Goal: Transaction & Acquisition: Purchase product/service

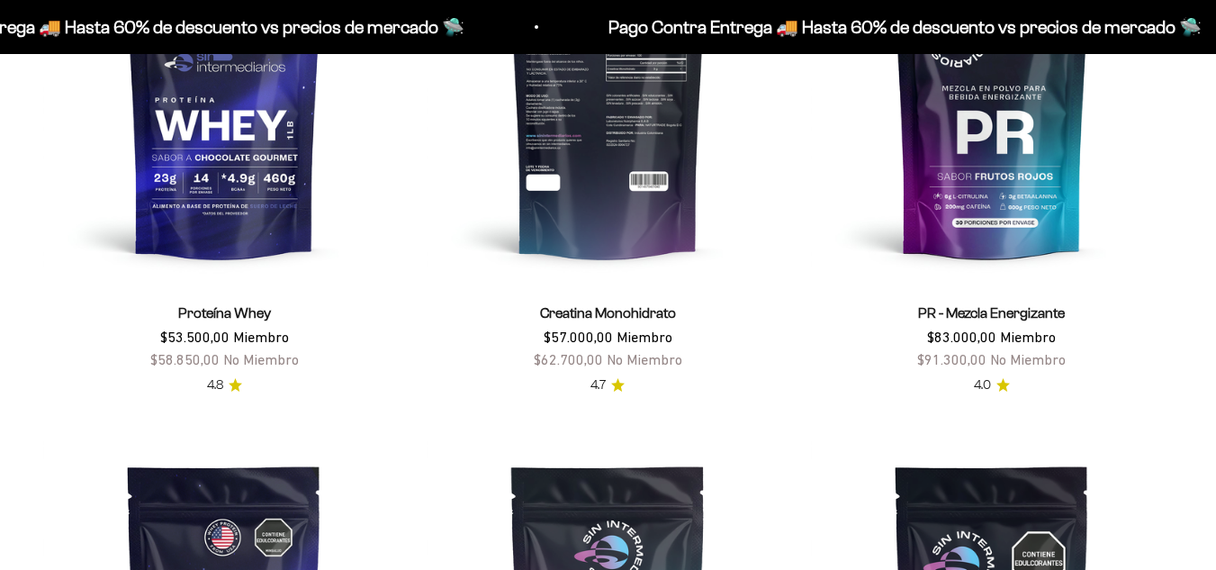
scroll to position [805, 0]
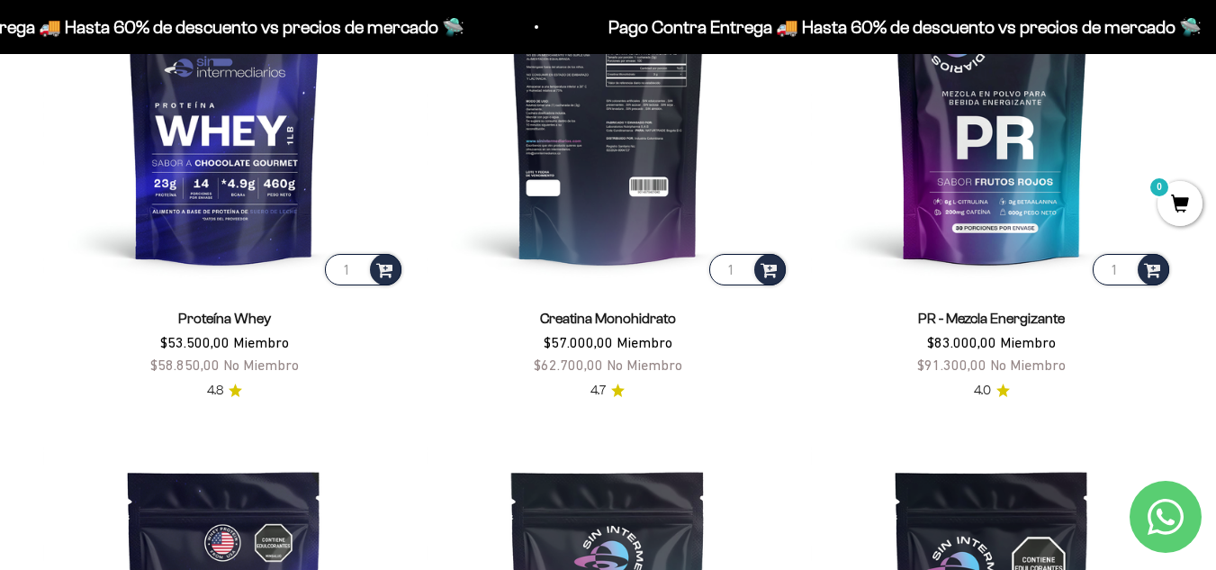
click at [622, 174] on img at bounding box center [608, 107] width 362 height 362
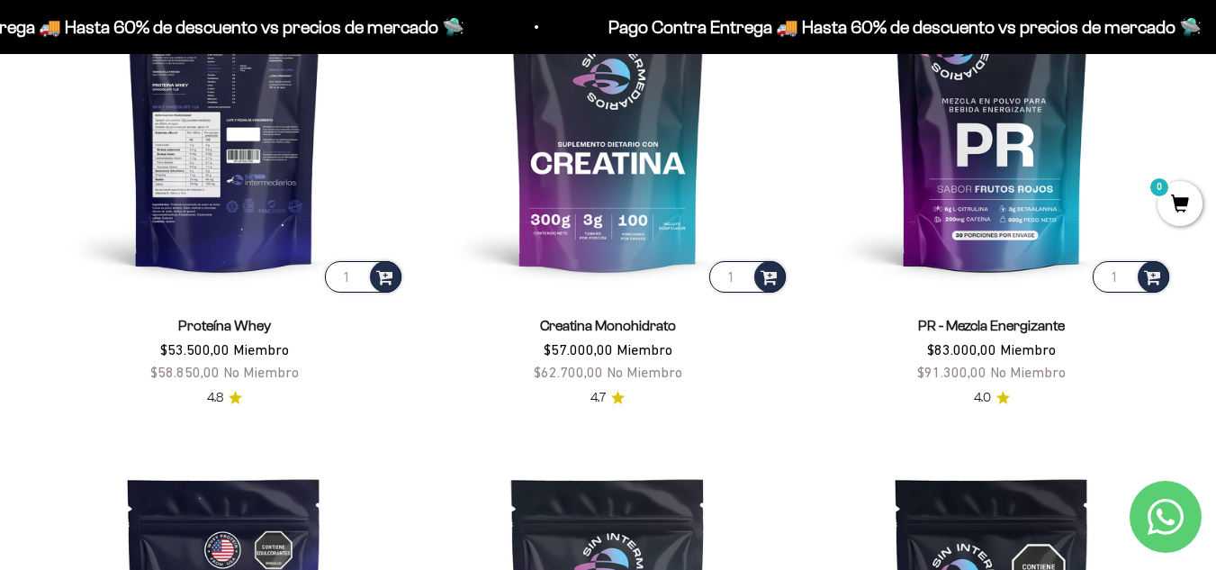
scroll to position [829, 0]
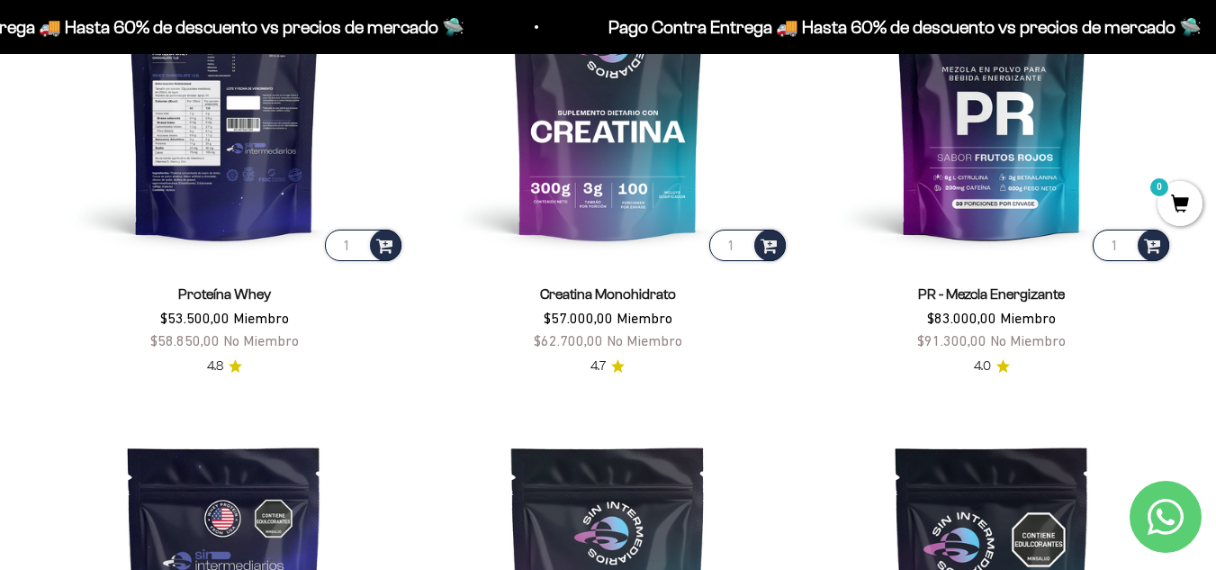
click at [272, 120] on img at bounding box center [224, 83] width 362 height 362
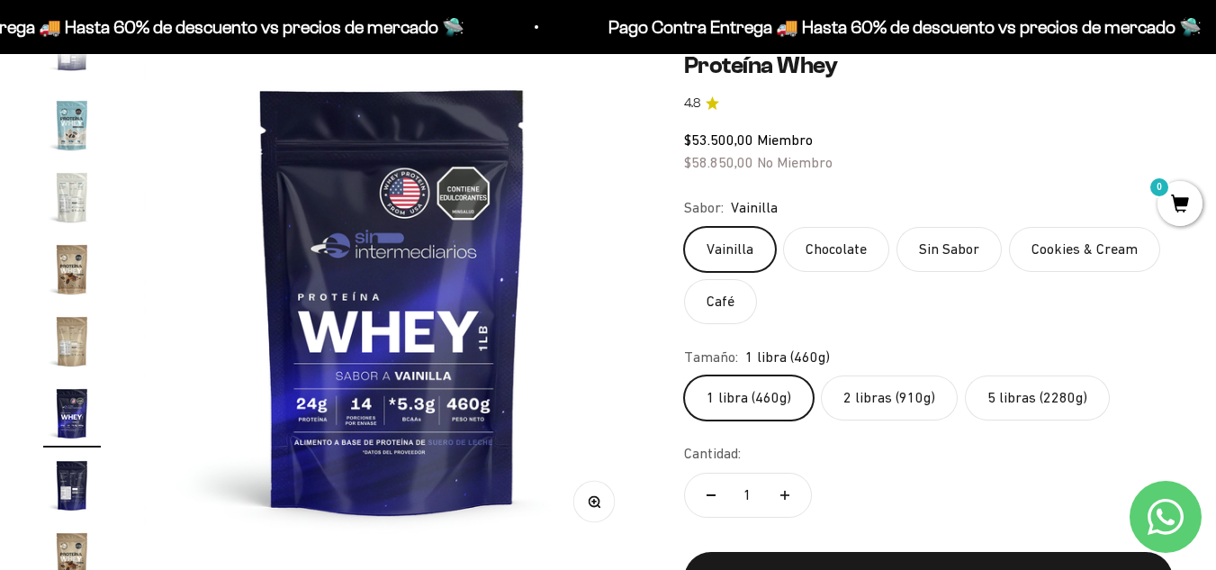
click at [1031, 390] on label "5 libras (2280g)" at bounding box center [1037, 397] width 145 height 45
click at [684, 375] on input "5 libras (2280g)" at bounding box center [683, 374] width 1 height 1
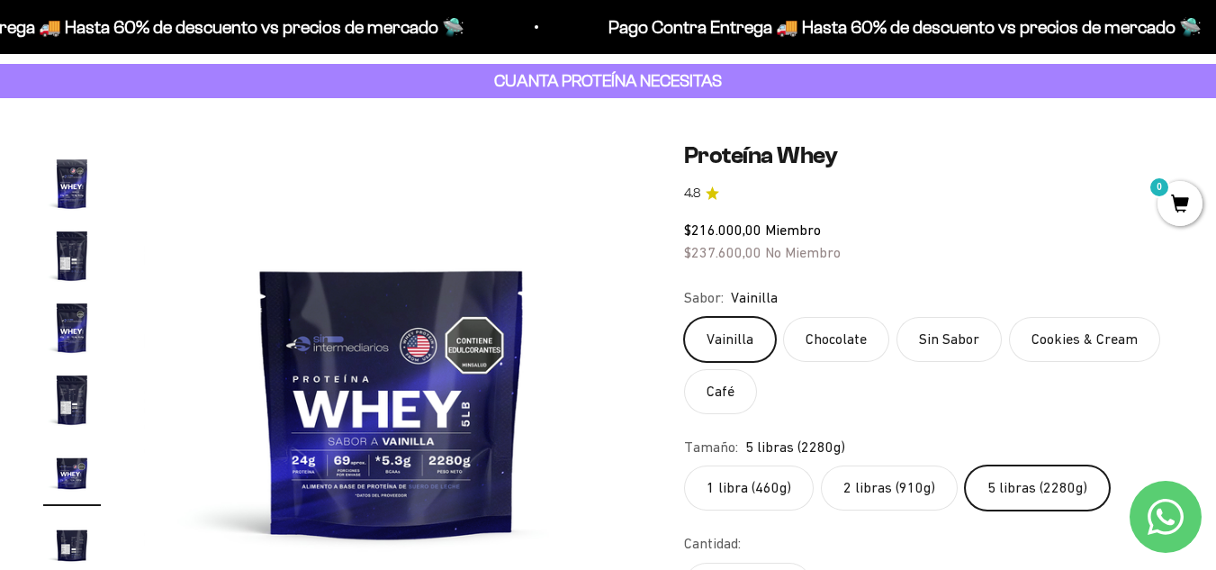
scroll to position [180, 0]
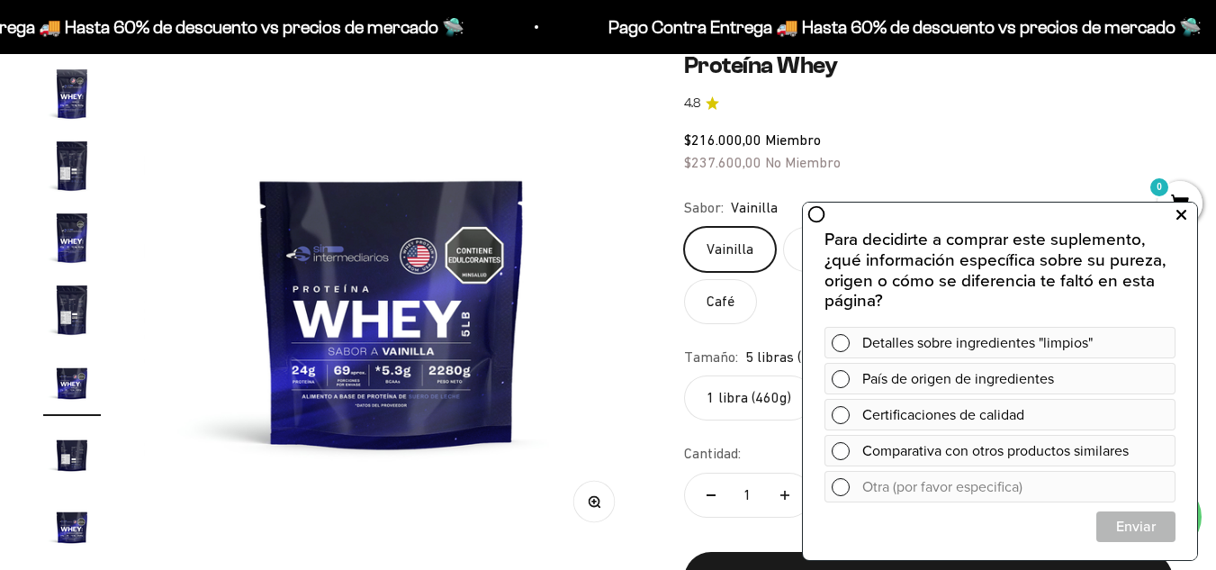
click at [1185, 212] on icon at bounding box center [1181, 214] width 10 height 23
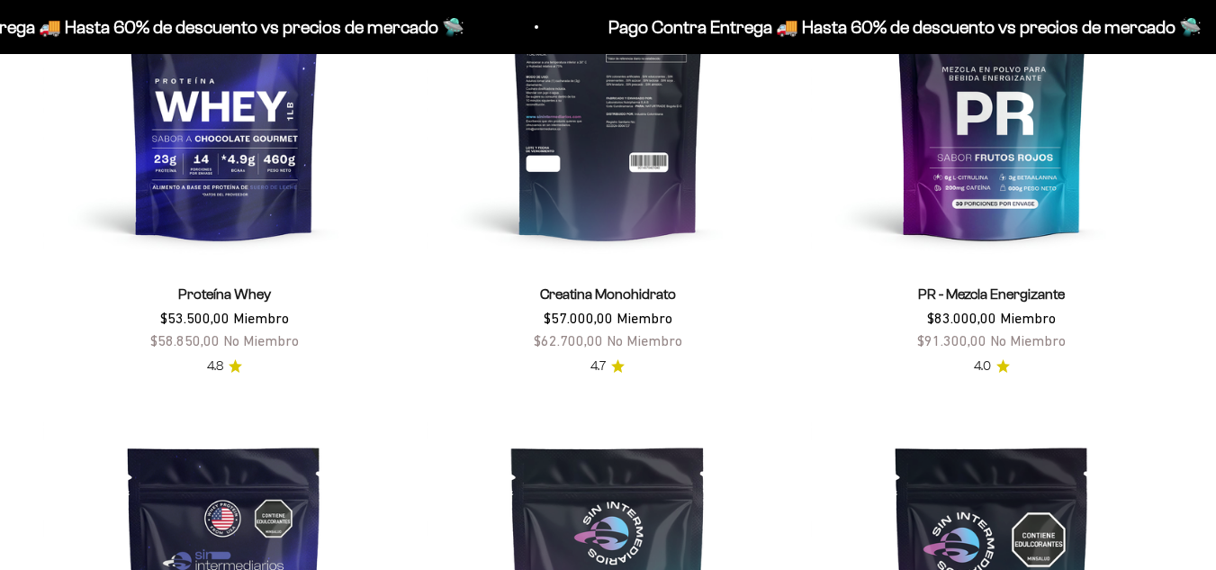
scroll to position [829, 0]
click at [650, 130] on img at bounding box center [608, 83] width 362 height 362
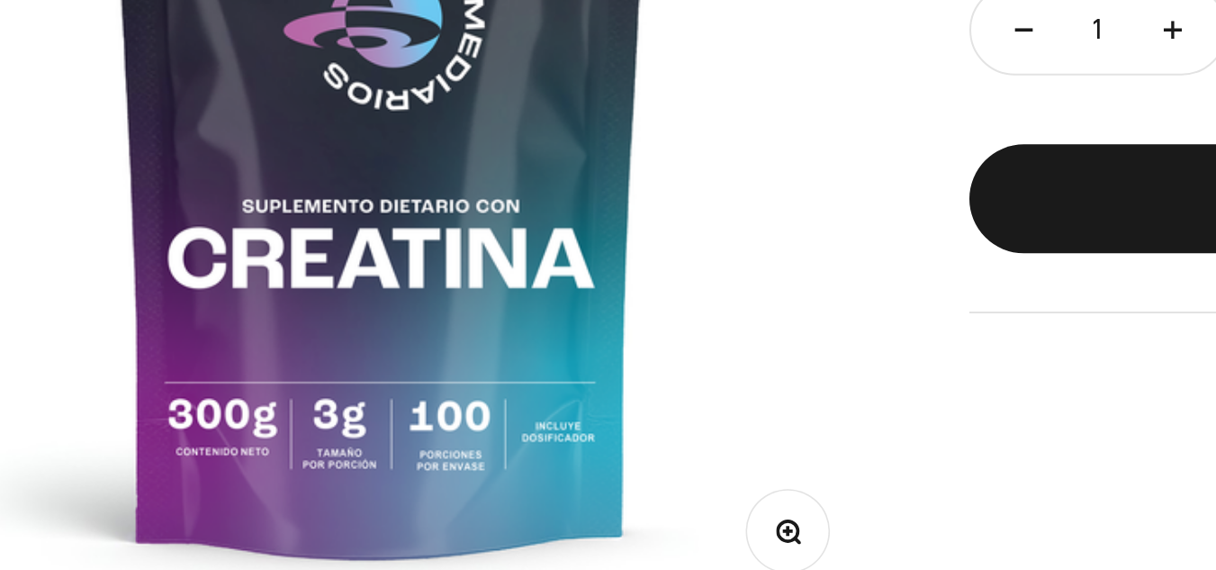
scroll to position [129, 0]
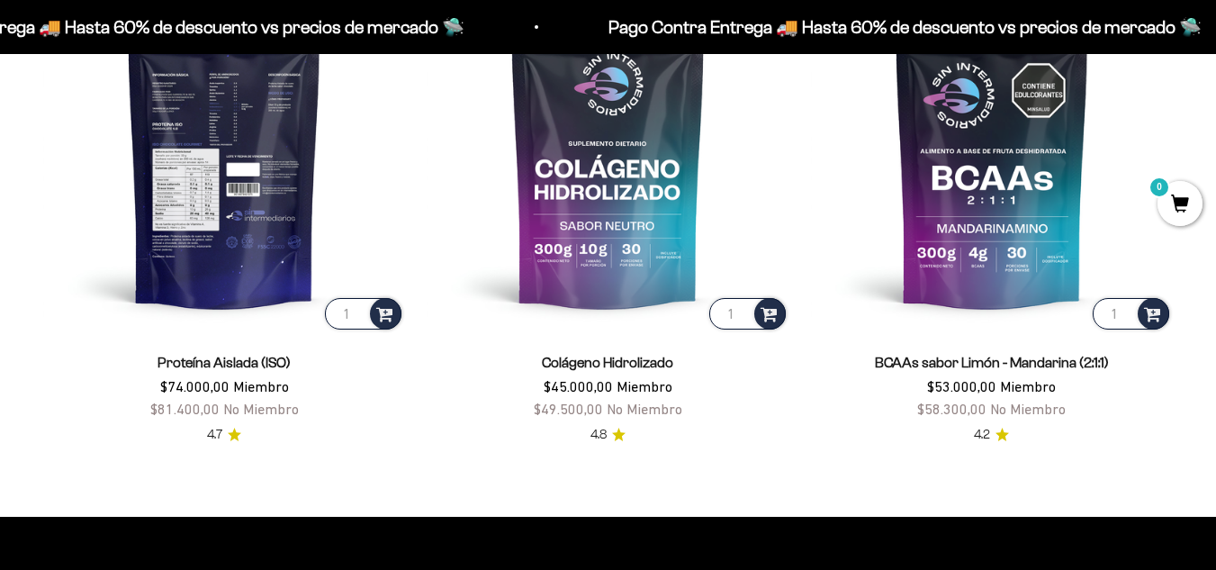
scroll to position [1279, 0]
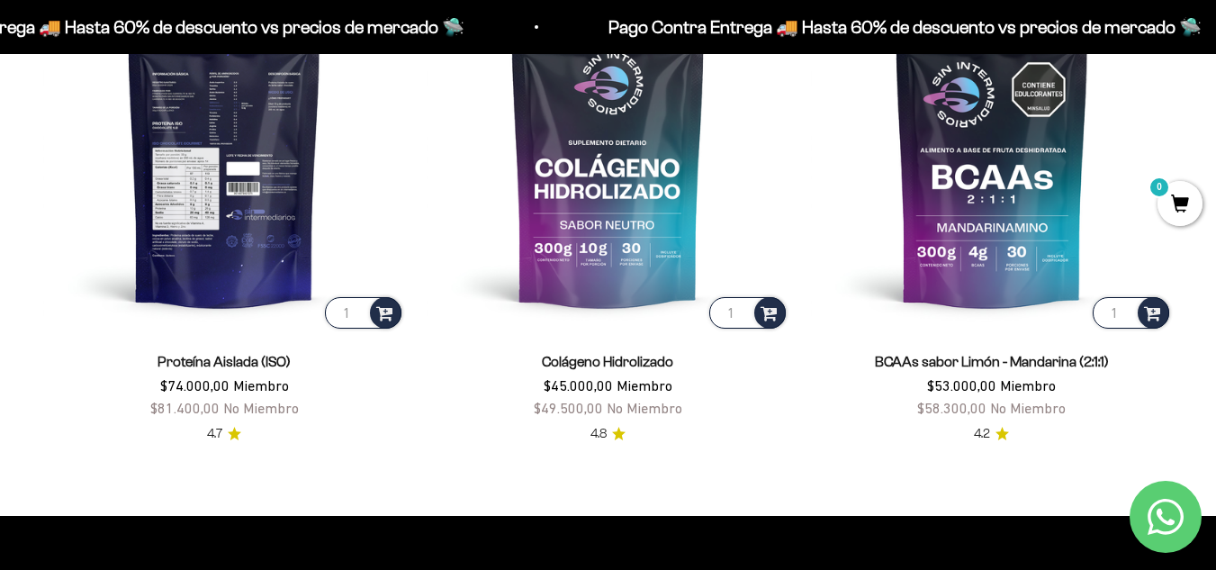
click at [248, 188] on img at bounding box center [224, 150] width 362 height 362
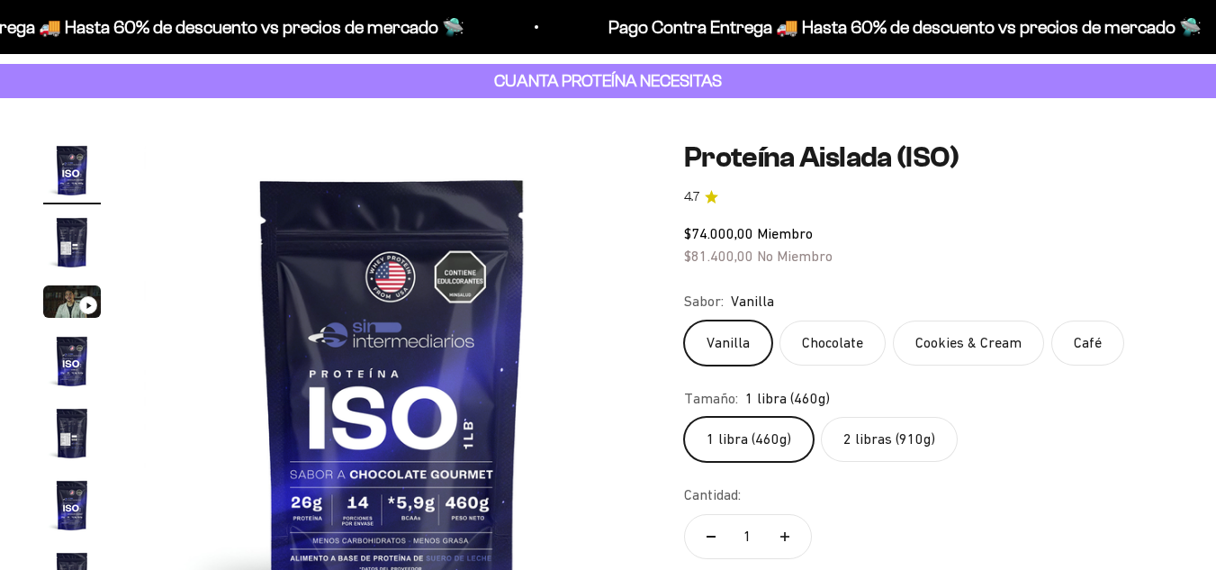
scroll to position [180, 0]
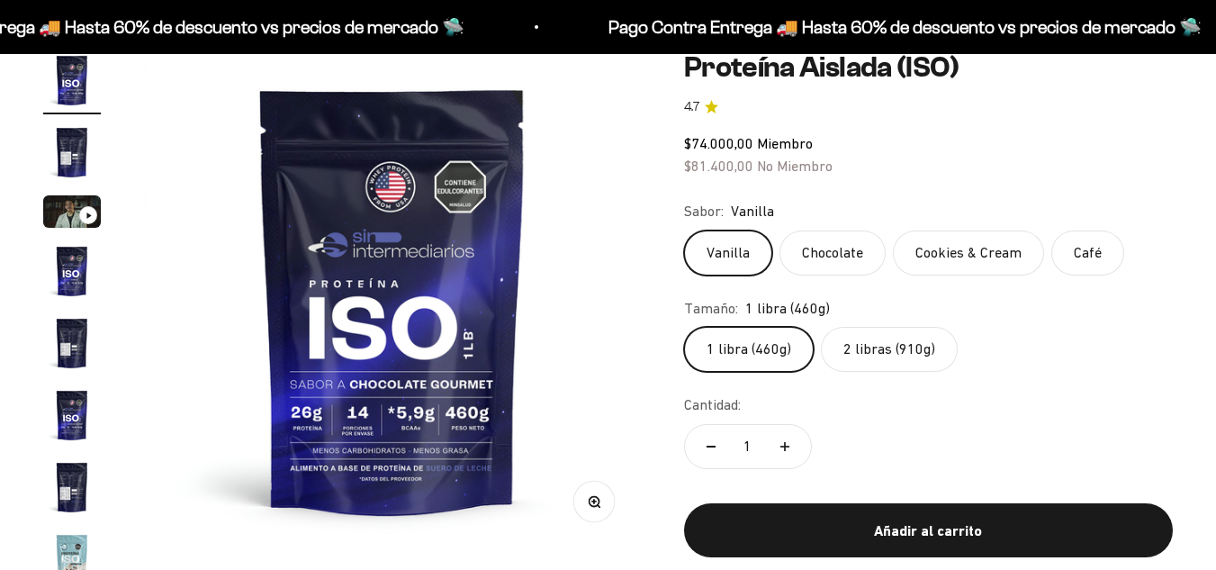
click at [893, 363] on label "2 libras (910g)" at bounding box center [889, 349] width 137 height 45
click at [684, 327] on input "2 libras (910g)" at bounding box center [683, 326] width 1 height 1
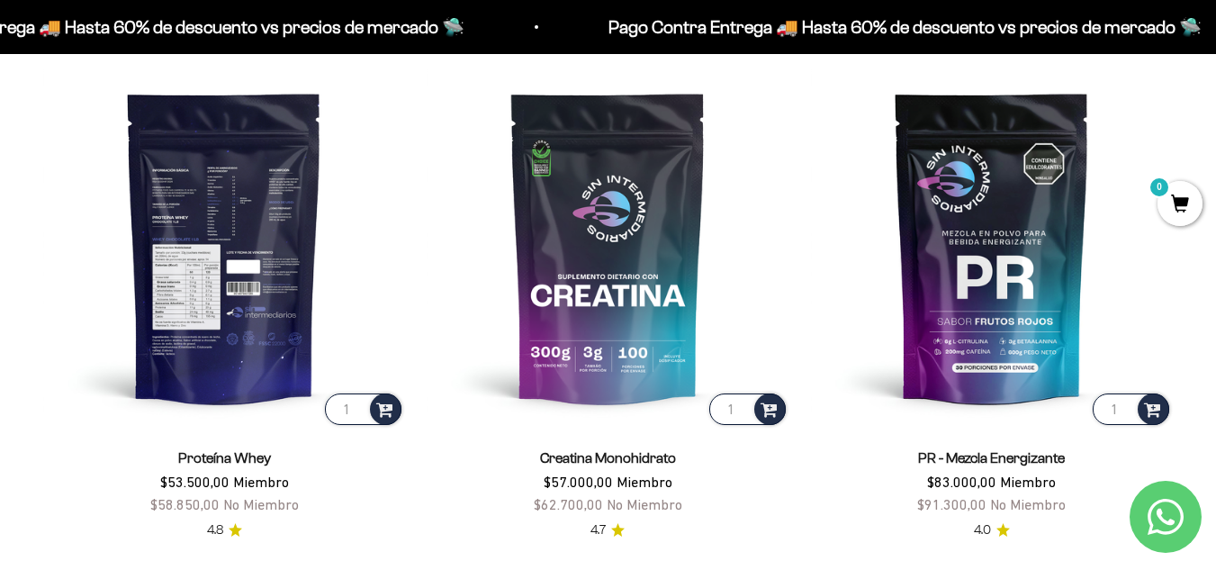
scroll to position [671, 0]
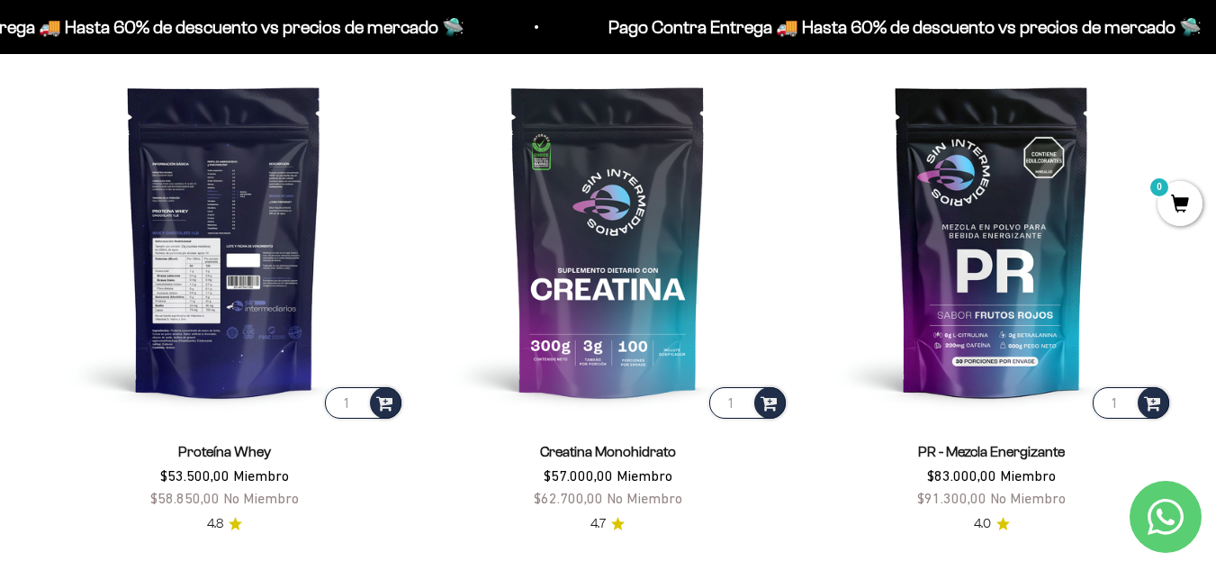
click at [265, 256] on img at bounding box center [224, 240] width 362 height 362
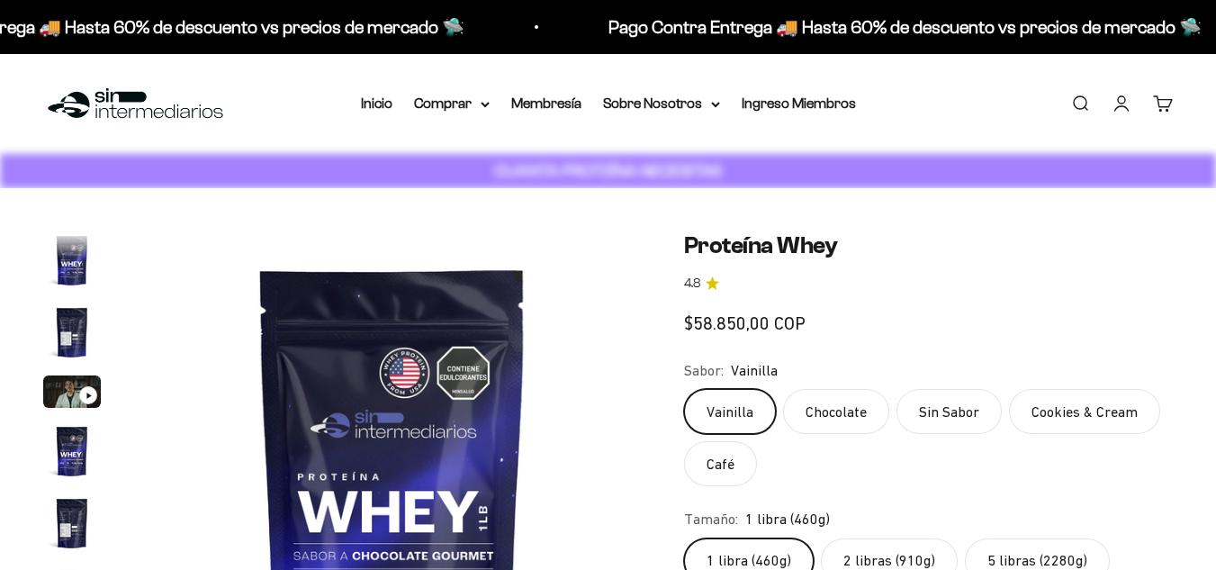
scroll to position [866, 0]
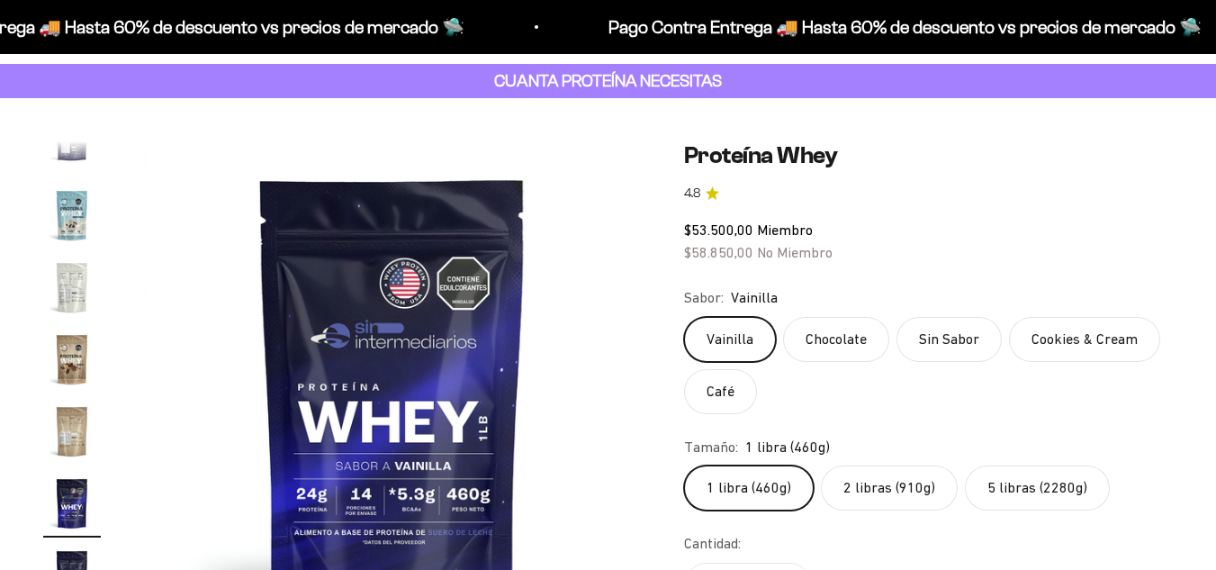
click at [1052, 467] on label "5 libras (2280g)" at bounding box center [1037, 487] width 145 height 45
click at [684, 465] on input "5 libras (2280g)" at bounding box center [683, 464] width 1 height 1
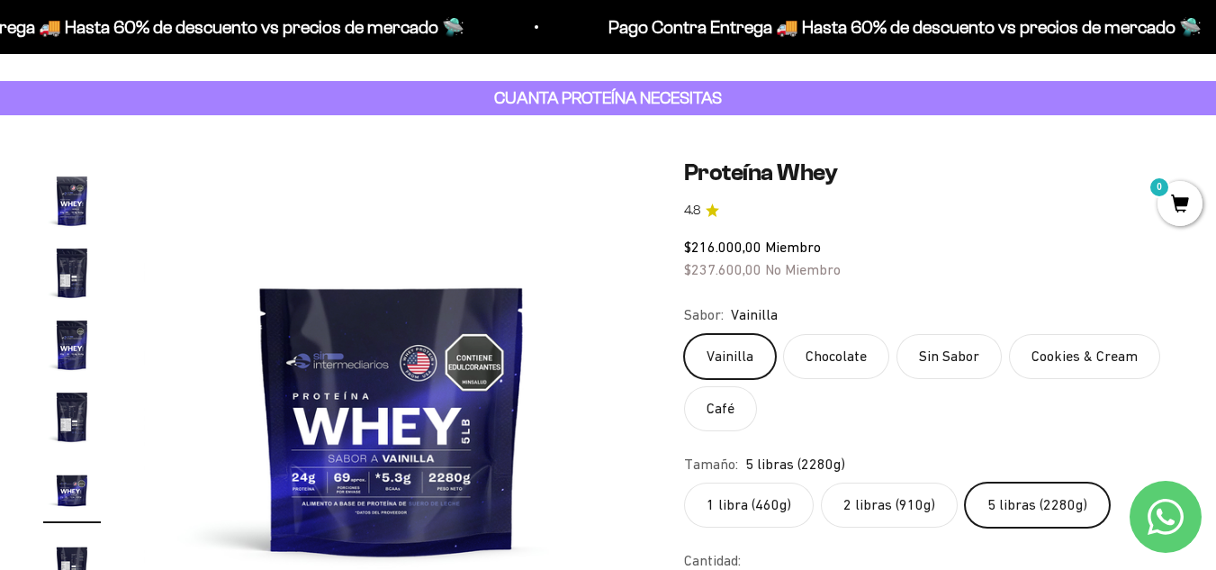
scroll to position [43, 0]
